Goal: Obtain resource: Obtain resource

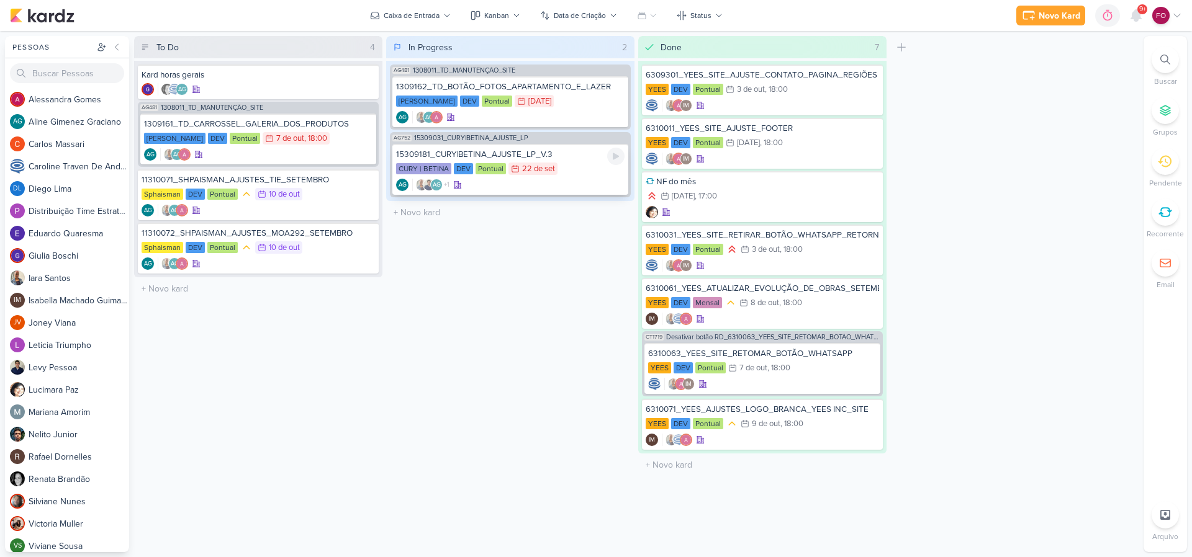
click at [572, 165] on div "CURY | BETINA DEV Pontual 22/9 [DATE]" at bounding box center [510, 170] width 228 height 14
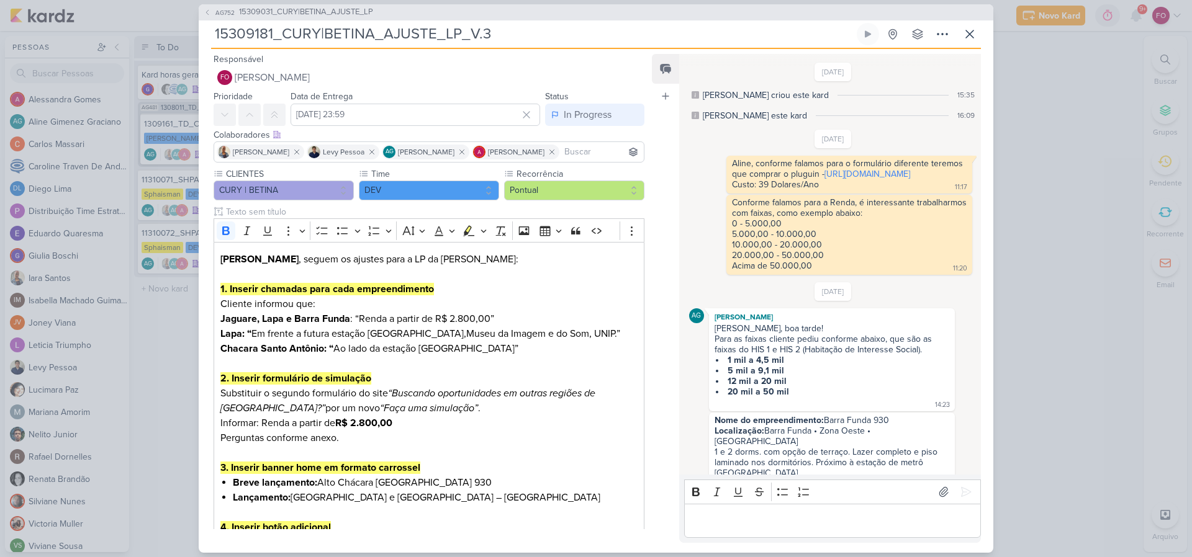
scroll to position [842, 0]
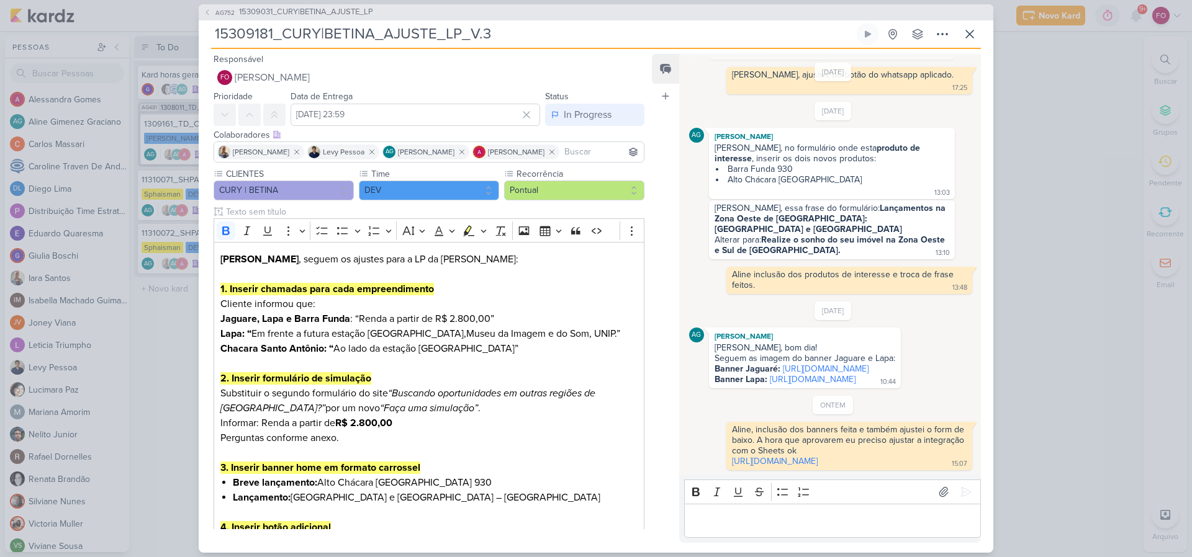
click at [1091, 78] on div "AG752 15309031_CURY|BETINA_AJUSTE_LP 15309181_CURY|BETINA_AJUSTE_LP_V.3" at bounding box center [596, 278] width 1192 height 557
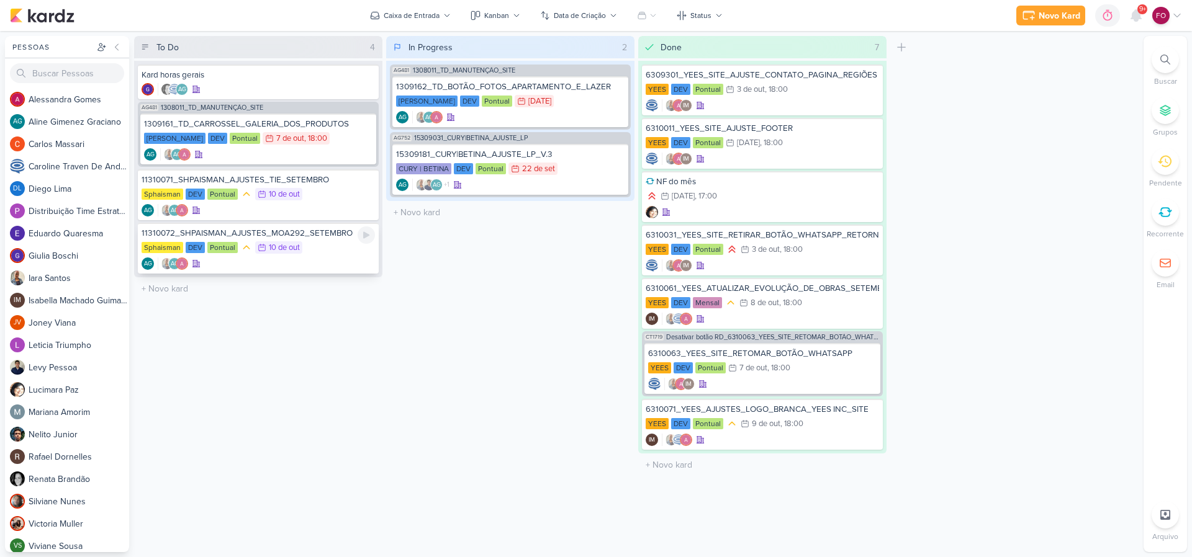
click at [322, 250] on div "Sphaisman DEV Pontual 10/10 [DATE]" at bounding box center [258, 248] width 233 height 14
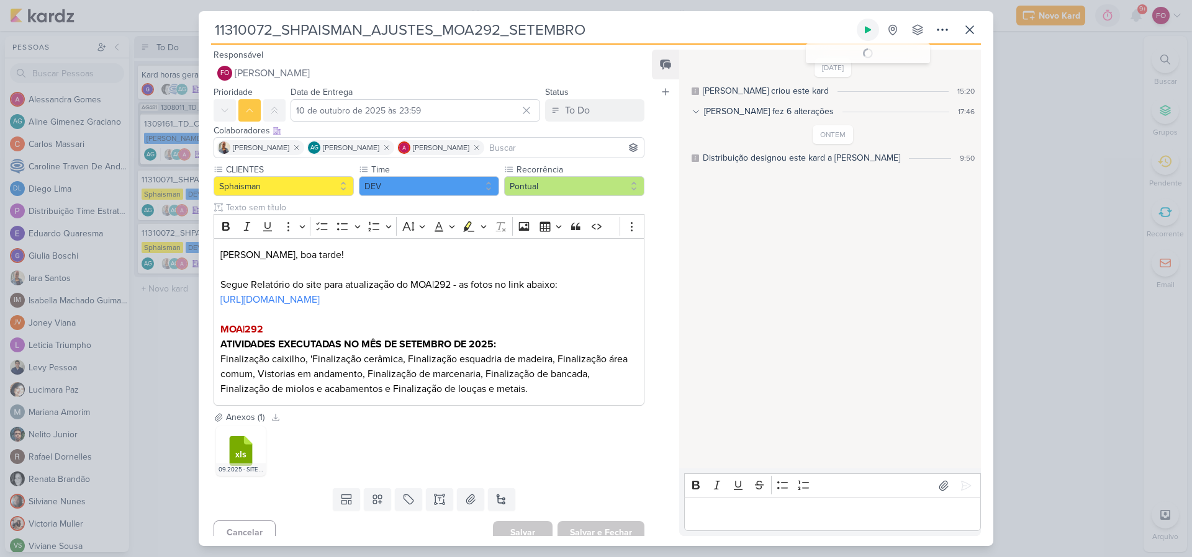
click at [871, 27] on icon at bounding box center [868, 30] width 10 height 10
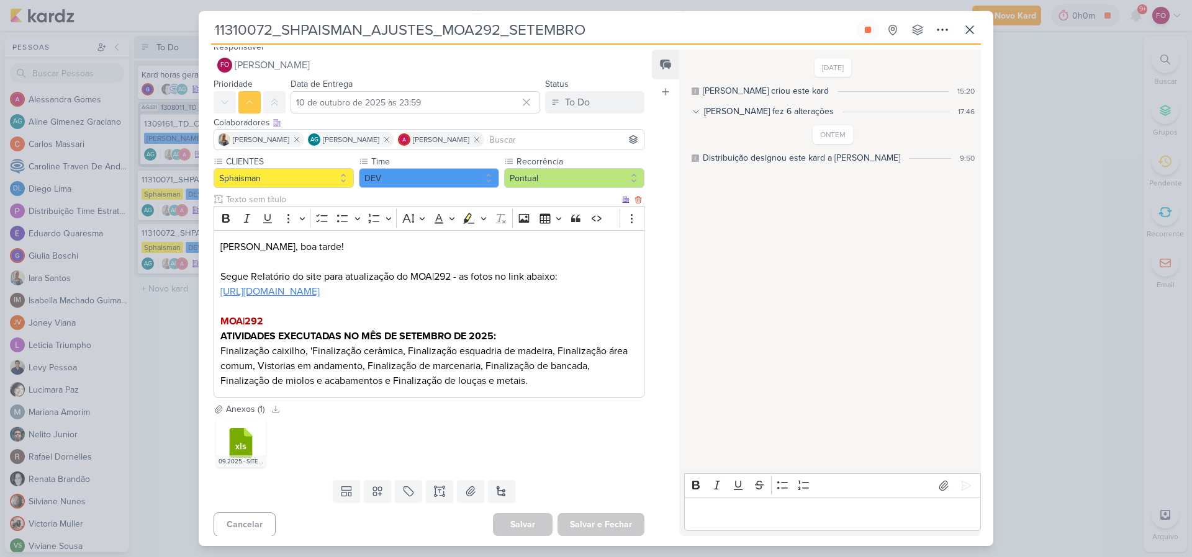
click at [320, 296] on link "[URL][DOMAIN_NAME]" at bounding box center [269, 292] width 99 height 12
click at [353, 369] on p "Finalização caixilho, 'Finalização cerâmica, Finalização esquadria de madeira, …" at bounding box center [428, 366] width 417 height 45
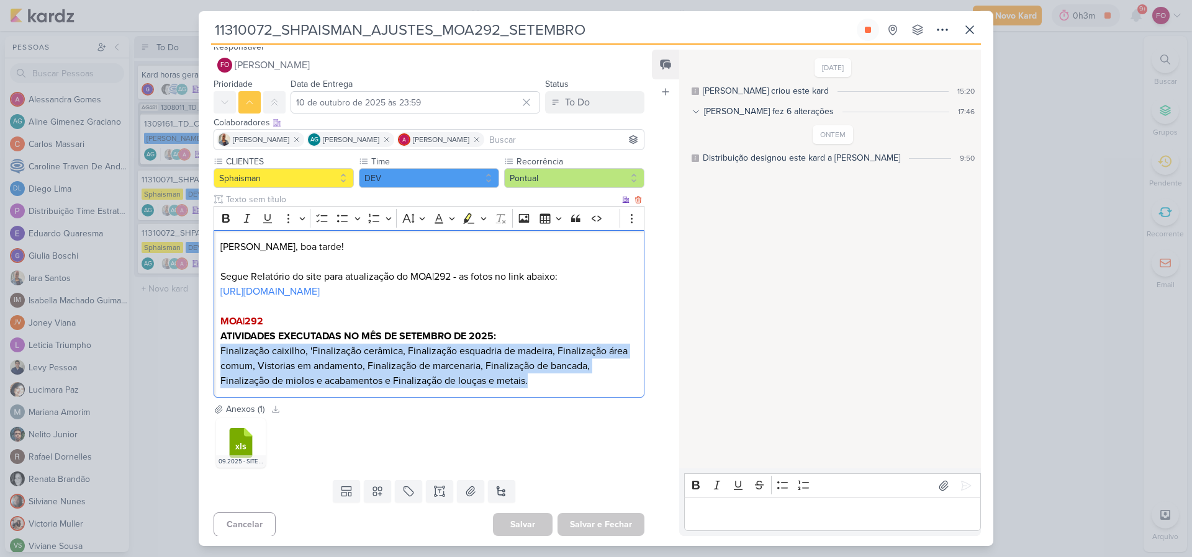
drag, startPoint x: 220, startPoint y: 366, endPoint x: 561, endPoint y: 400, distance: 342.5
click at [561, 389] on p "Finalização caixilho, 'Finalização cerâmica, Finalização esquadria de madeira, …" at bounding box center [428, 366] width 417 height 45
copy p "Finalização caixilho, 'Finalização cerâmica, Finalização esquadria de madeira, …"
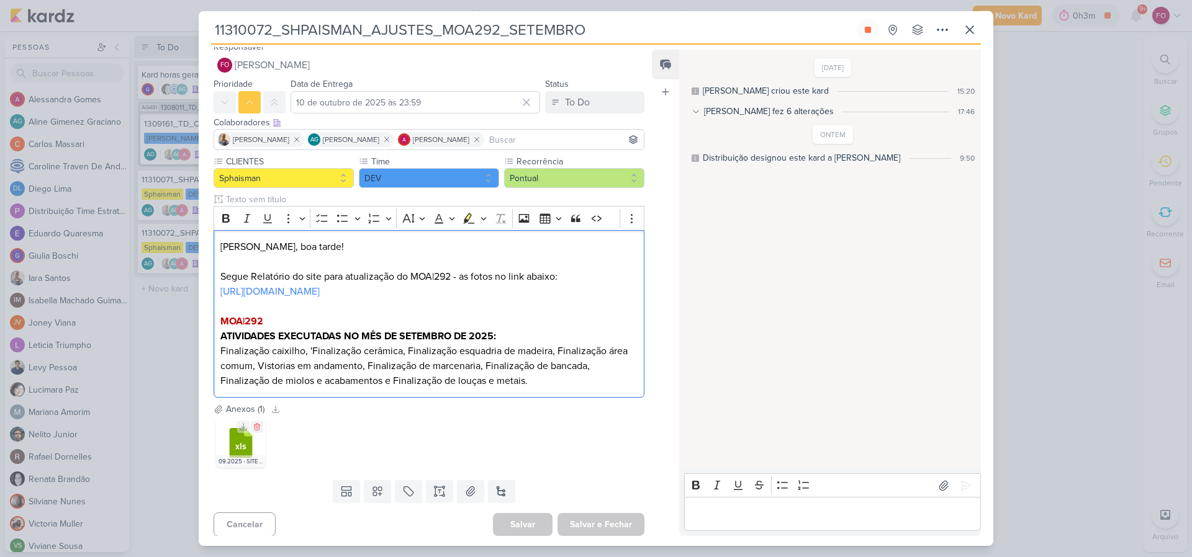
click at [239, 456] on icon at bounding box center [241, 443] width 23 height 30
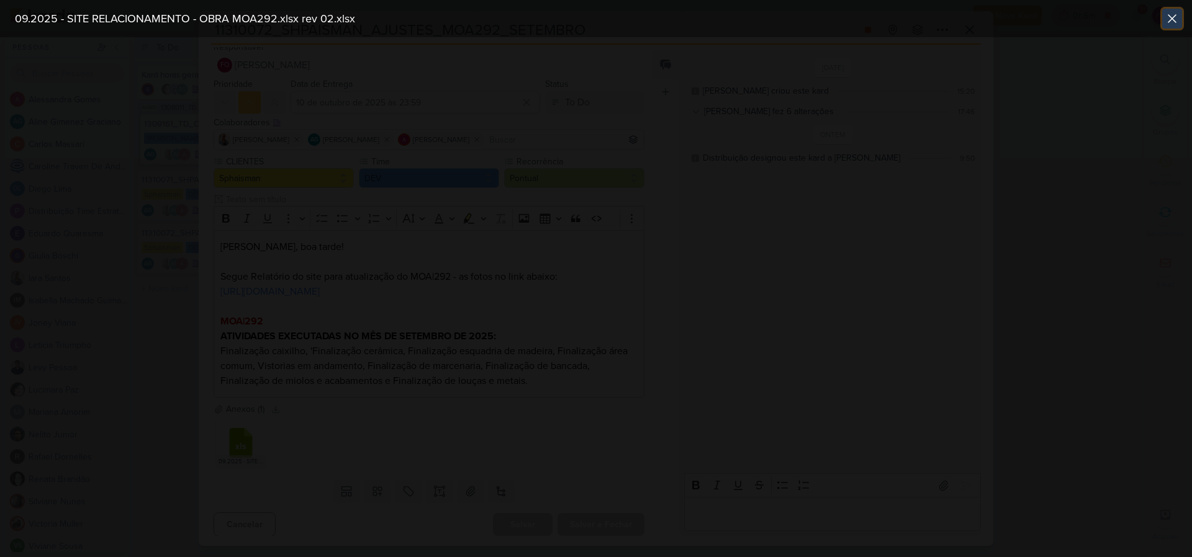
click at [1167, 17] on icon at bounding box center [1172, 18] width 15 height 15
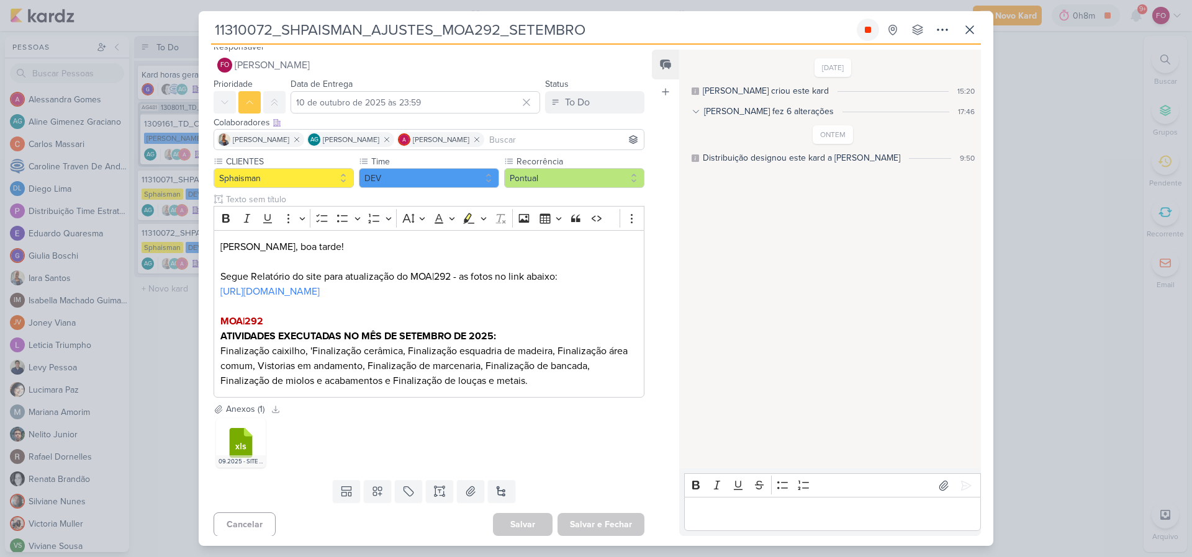
click at [867, 36] on button at bounding box center [868, 30] width 22 height 22
click at [973, 29] on icon at bounding box center [969, 29] width 15 height 15
